Goal: Transaction & Acquisition: Purchase product/service

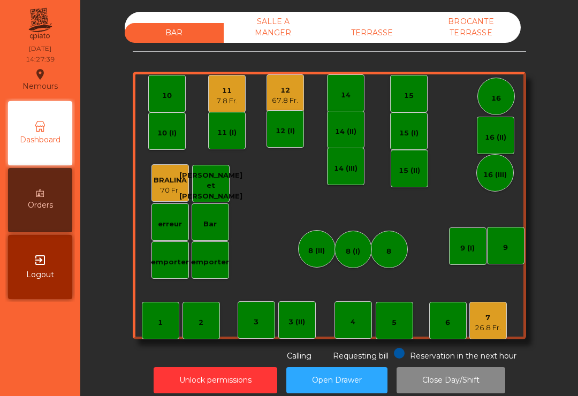
click at [229, 95] on div "11" at bounding box center [226, 91] width 21 height 11
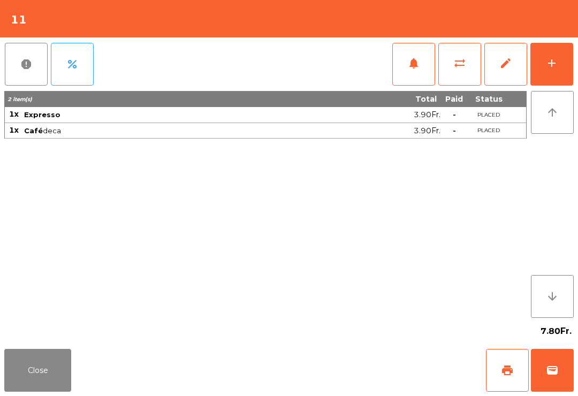
click at [510, 378] on button "print" at bounding box center [507, 370] width 43 height 43
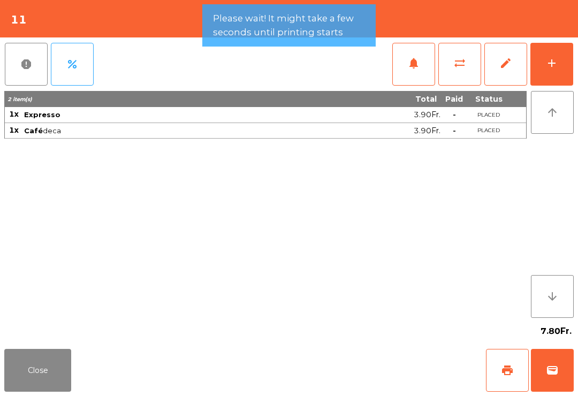
click at [560, 372] on button "wallet" at bounding box center [552, 370] width 43 height 43
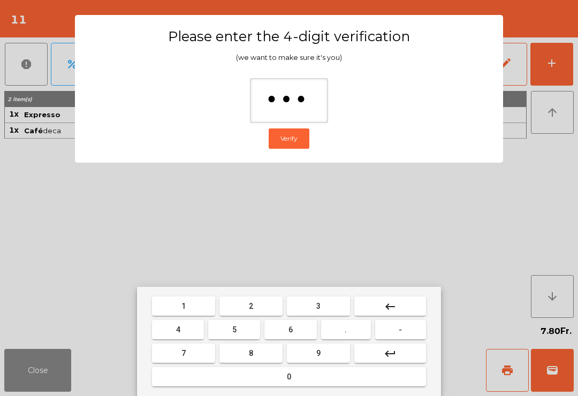
type input "****"
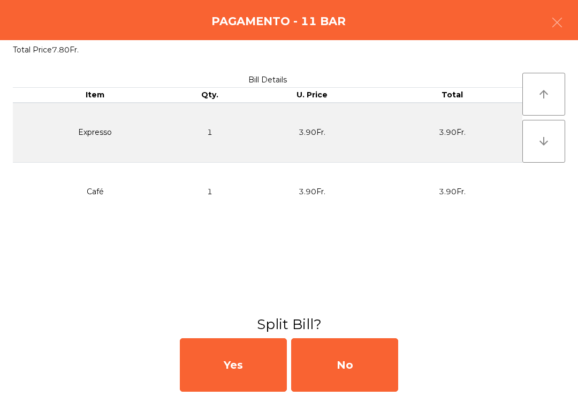
click at [354, 358] on div "No" at bounding box center [344, 366] width 107 height 54
click at [344, 359] on div "MB" at bounding box center [344, 366] width 107 height 54
click at [337, 360] on div "No" at bounding box center [344, 366] width 107 height 54
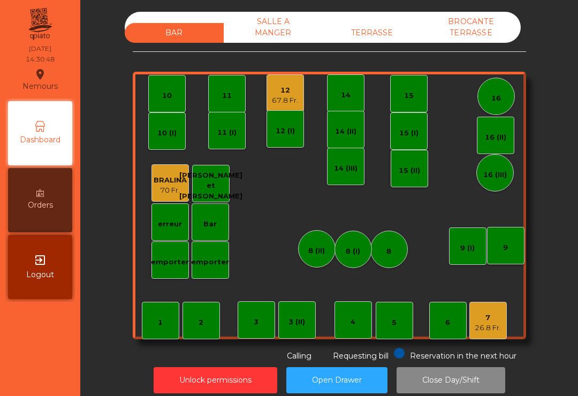
click at [491, 311] on div "7 26.8 Fr." at bounding box center [488, 321] width 26 height 25
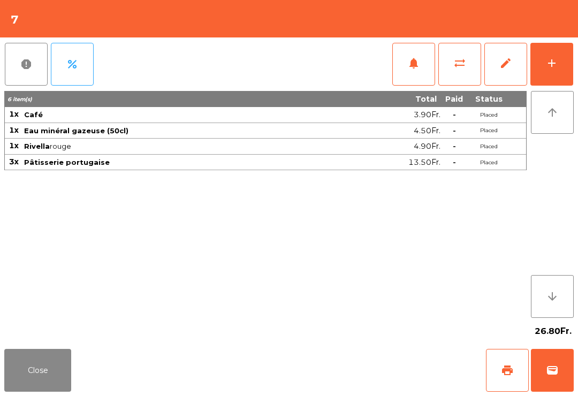
click at [510, 377] on button "print" at bounding box center [507, 370] width 43 height 43
click at [562, 377] on button "wallet" at bounding box center [552, 370] width 43 height 43
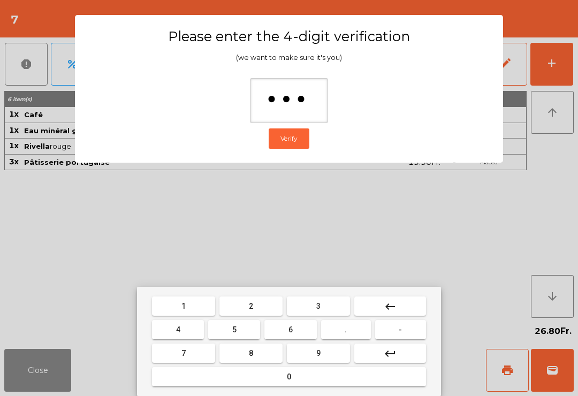
type input "****"
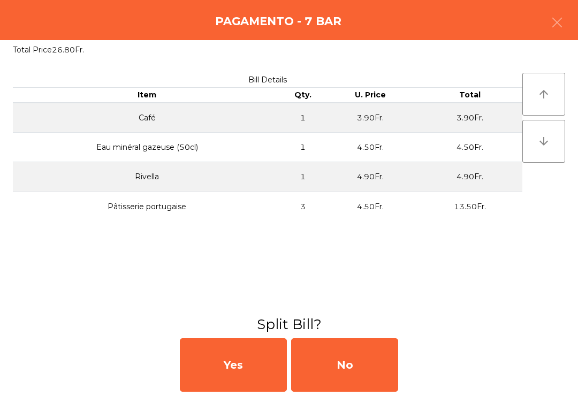
click at [330, 369] on div "No" at bounding box center [344, 366] width 107 height 54
click at [330, 369] on div "MB" at bounding box center [344, 366] width 107 height 54
click at [349, 366] on div "No" at bounding box center [344, 366] width 107 height 54
click at [348, 366] on div "No" at bounding box center [344, 366] width 107 height 54
click at [359, 360] on div "No" at bounding box center [344, 366] width 107 height 54
